Goal: Task Accomplishment & Management: Use online tool/utility

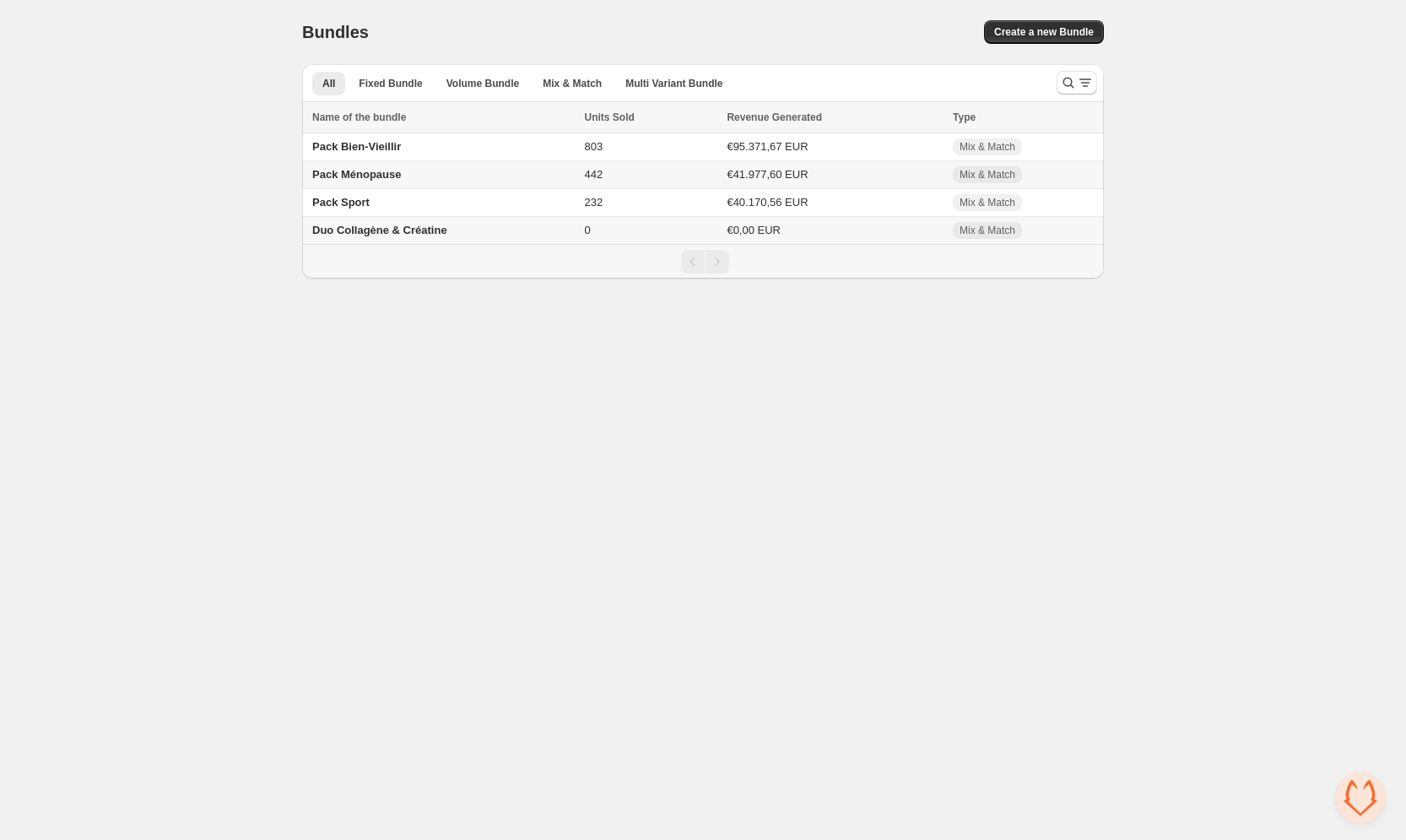
click at [368, 175] on span "Pack Ménopause" at bounding box center [356, 174] width 89 height 12
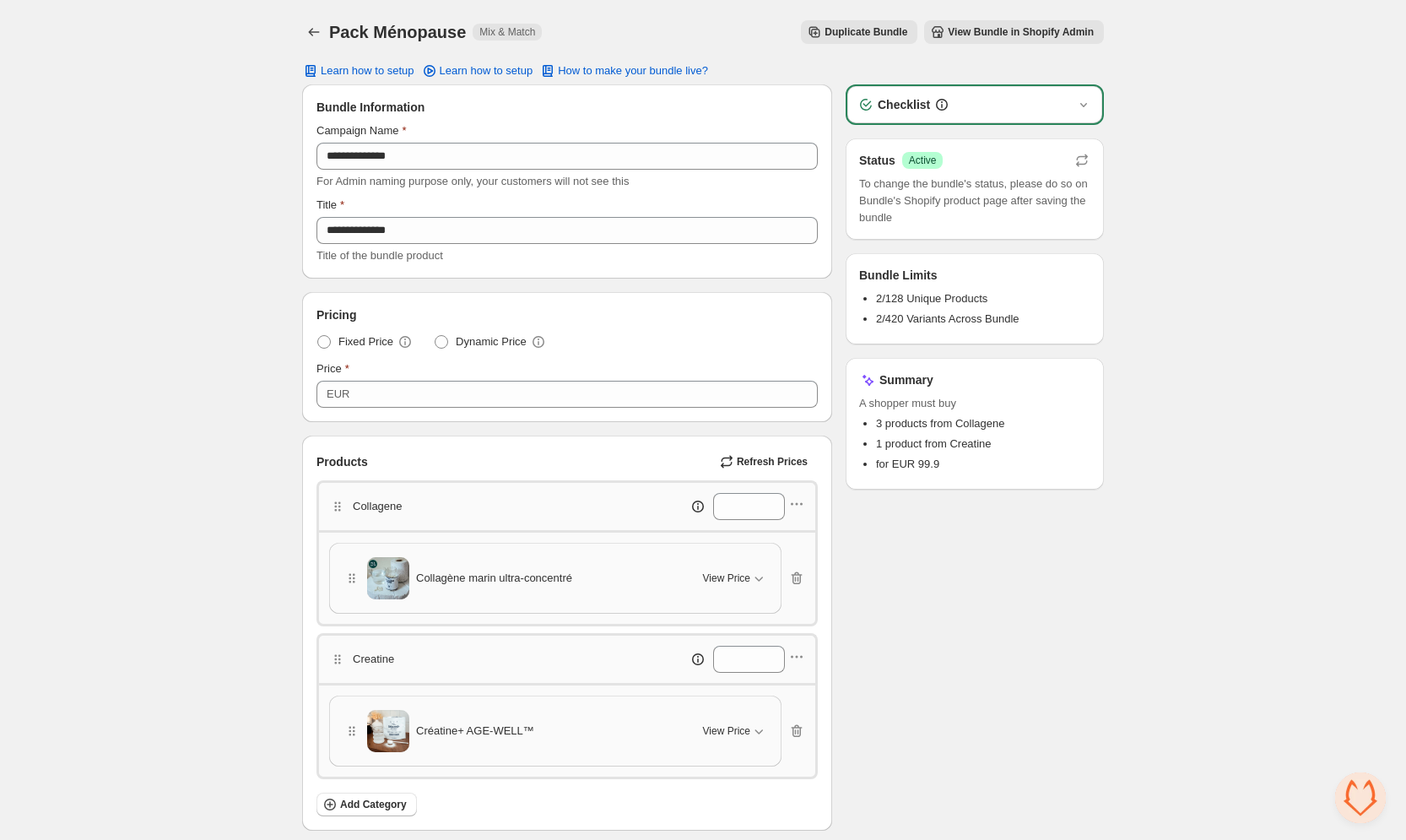
scroll to position [76, 0]
